Goal: Task Accomplishment & Management: Manage account settings

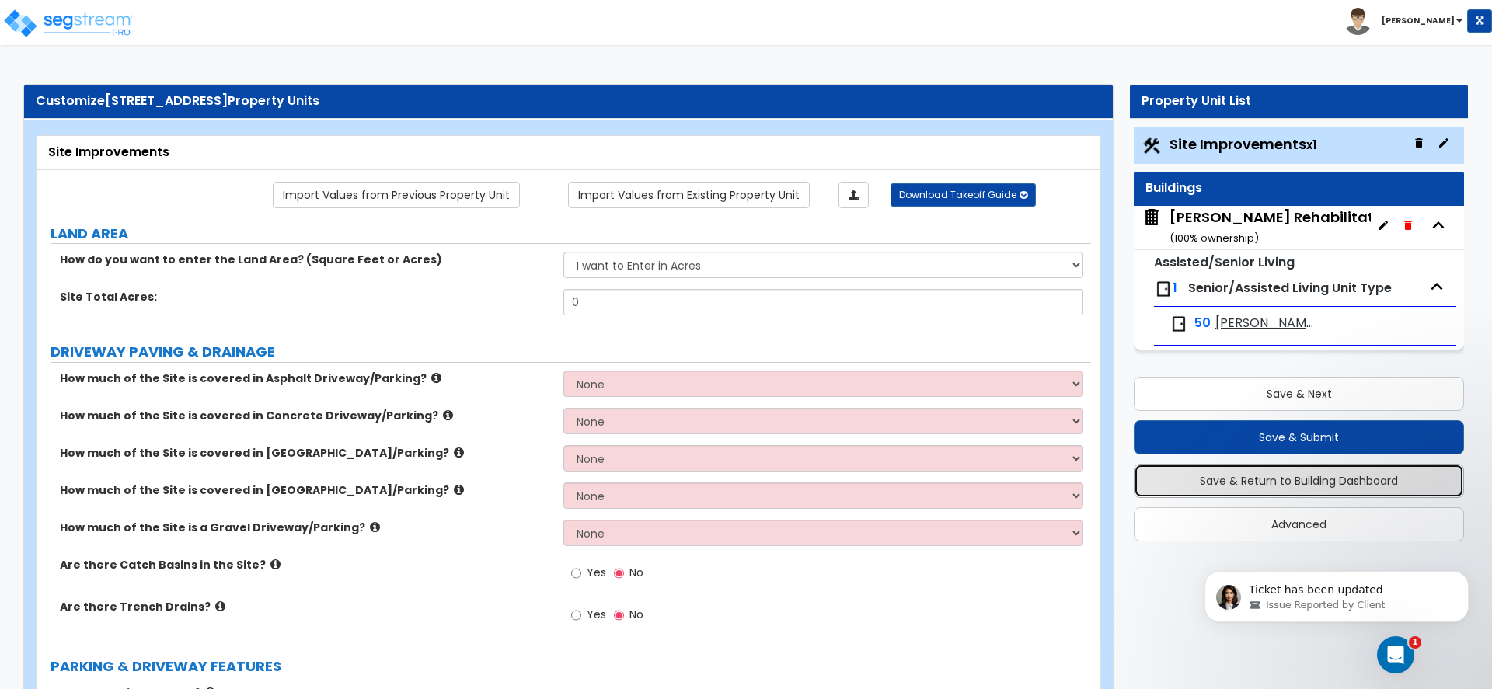
click at [1259, 483] on button "Save & Return to Building Dashboard" at bounding box center [1299, 481] width 330 height 34
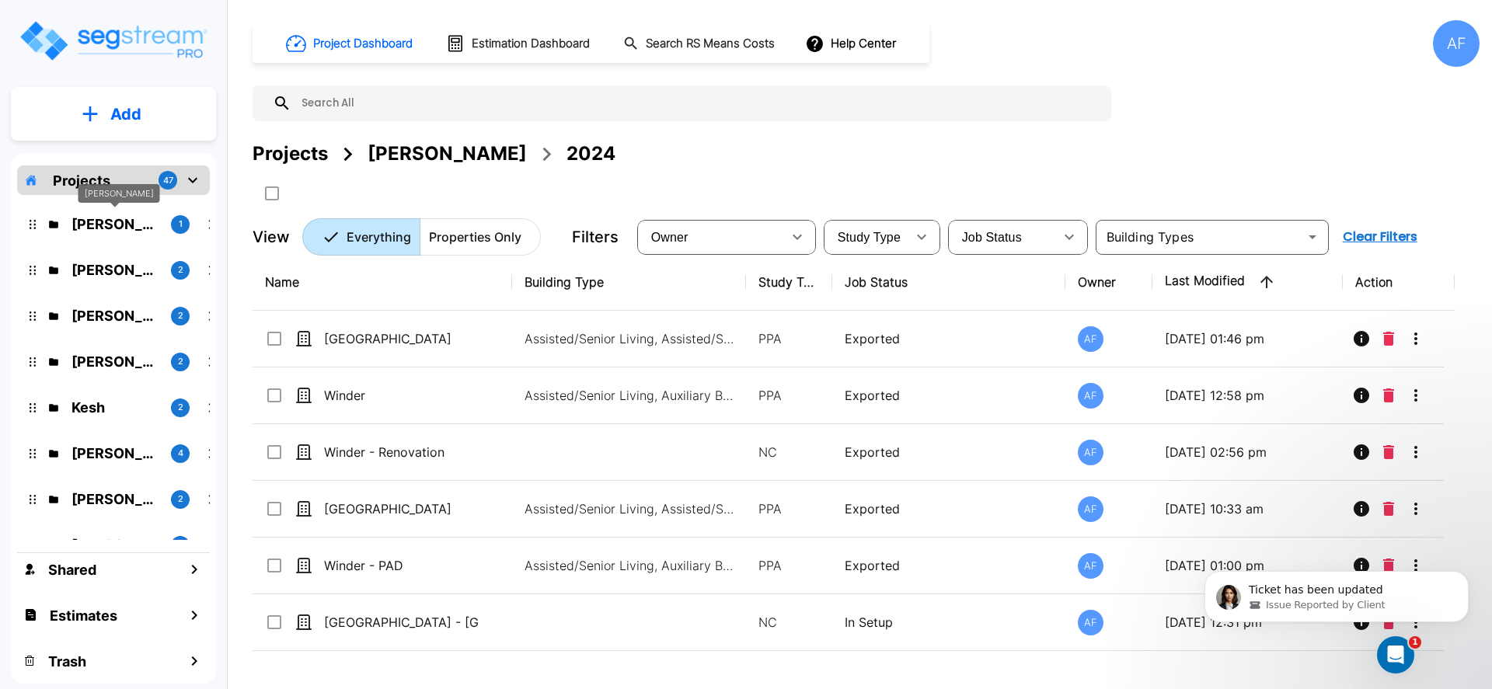
click at [110, 220] on p "Isaak Markovitz" at bounding box center [115, 224] width 87 height 21
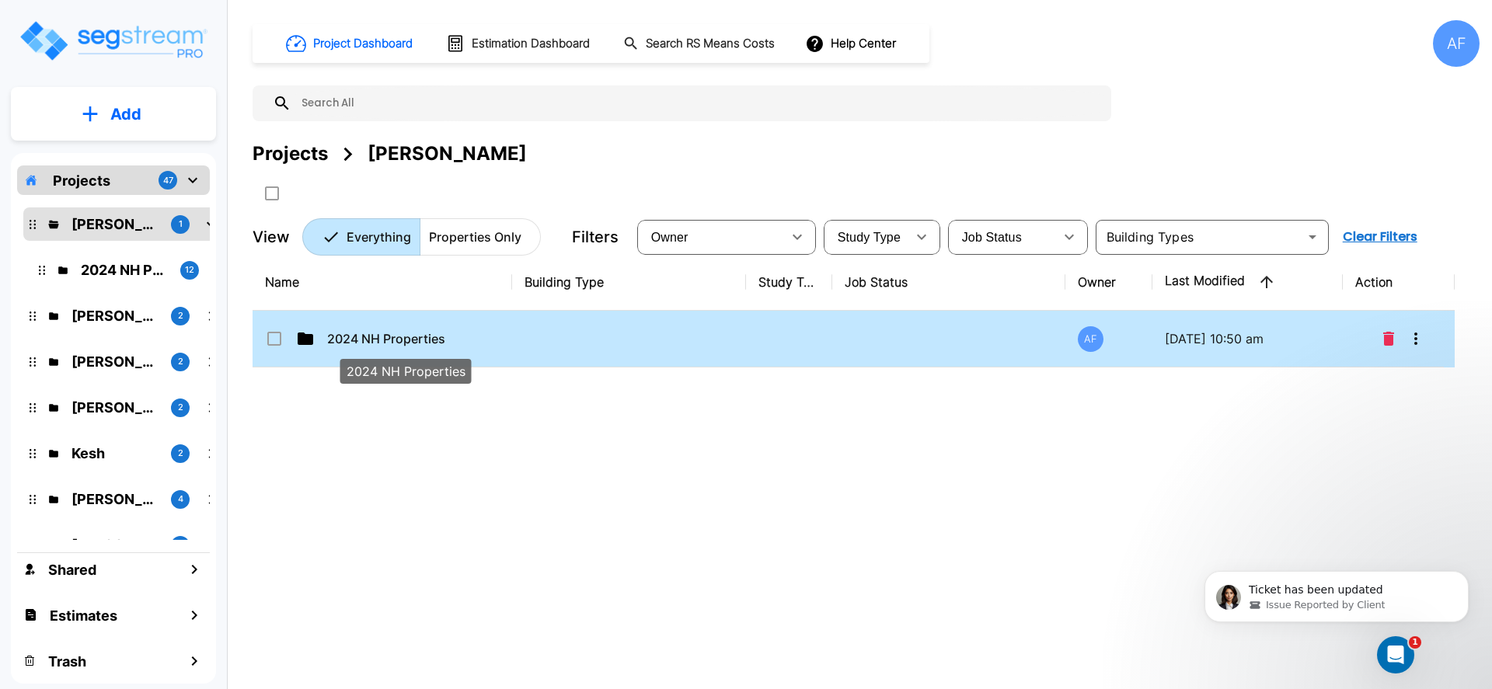
click at [385, 337] on p "2024 NH Properties" at bounding box center [404, 339] width 155 height 19
checkbox input "true"
click at [385, 337] on p "2024 NH Properties" at bounding box center [404, 339] width 155 height 19
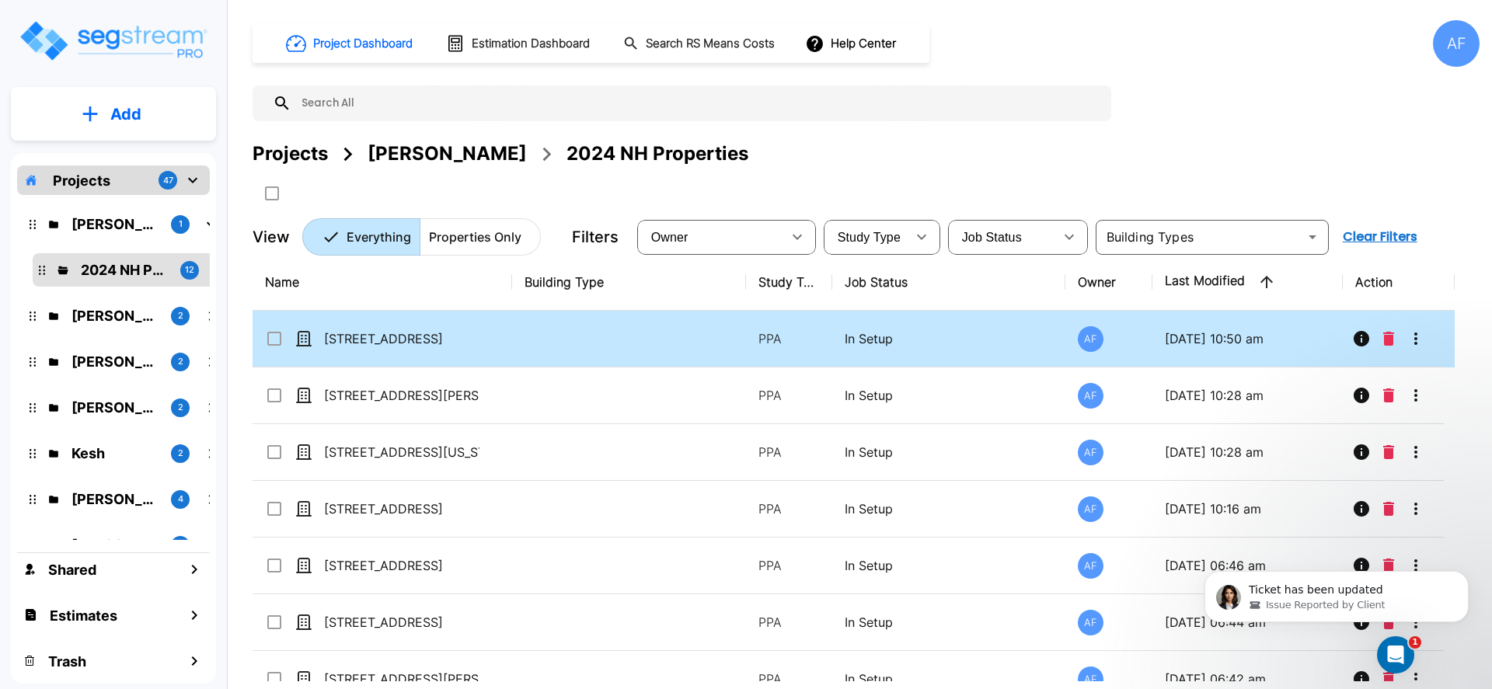
click at [477, 326] on td "51019 Ridge View Road" at bounding box center [383, 339] width 260 height 57
checkbox input "true"
click at [477, 326] on td "51019 Ridge View Road" at bounding box center [383, 339] width 260 height 57
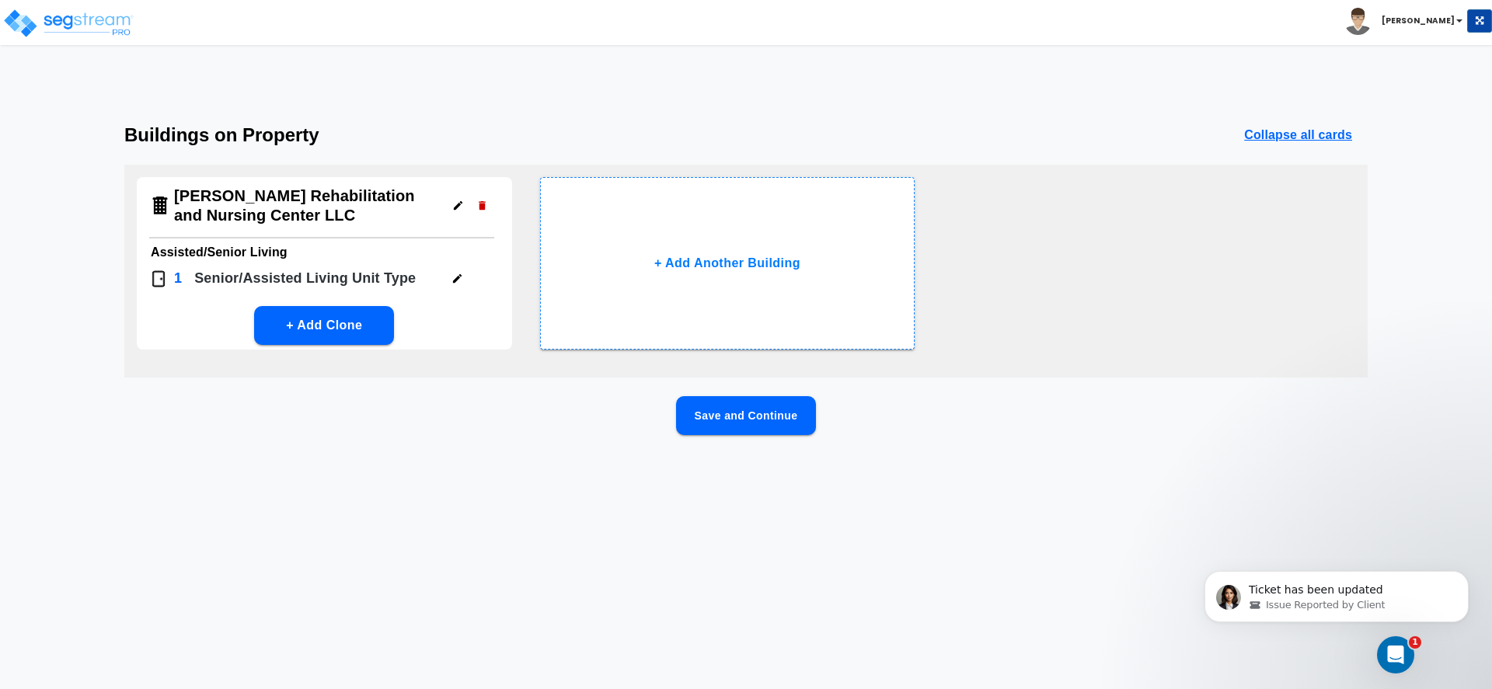
click at [452, 202] on icon "button" at bounding box center [458, 206] width 12 height 12
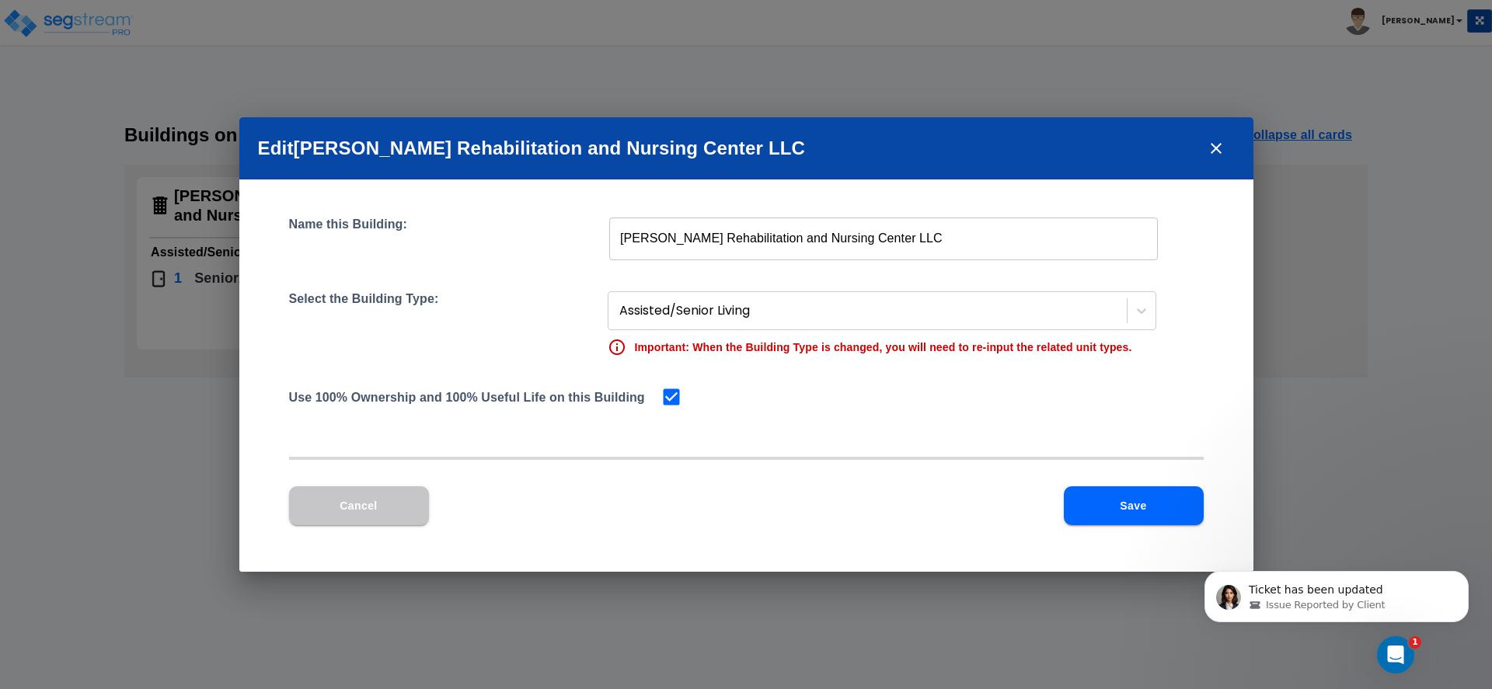
click at [1220, 145] on icon "close" at bounding box center [1216, 148] width 19 height 19
